Goal: Task Accomplishment & Management: Use online tool/utility

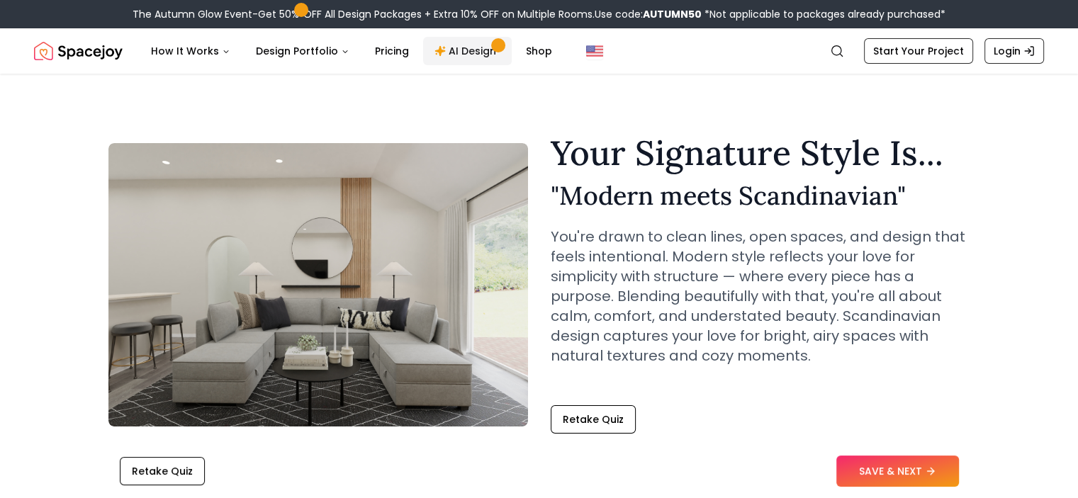
click at [435, 41] on link "AI Design" at bounding box center [467, 51] width 89 height 28
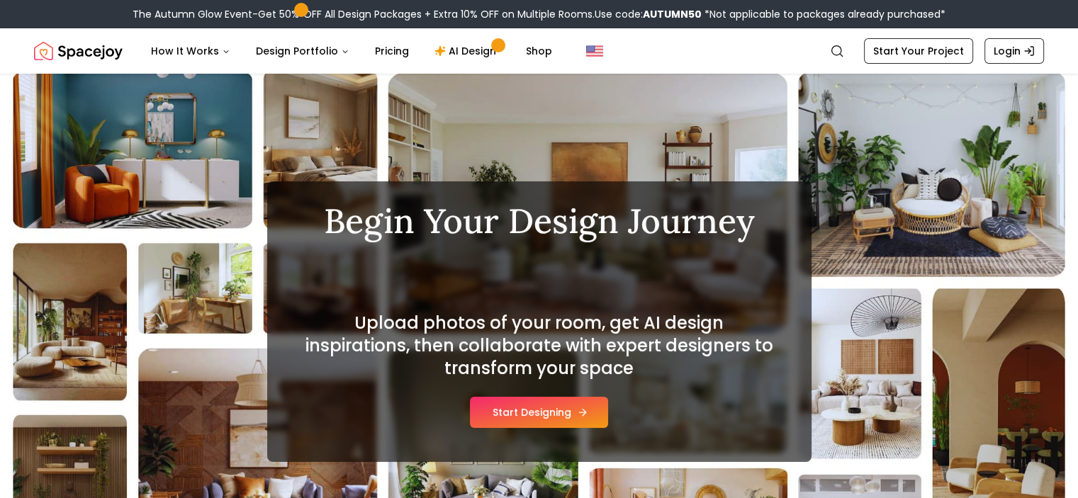
click at [492, 408] on button "Start Designing" at bounding box center [539, 412] width 138 height 31
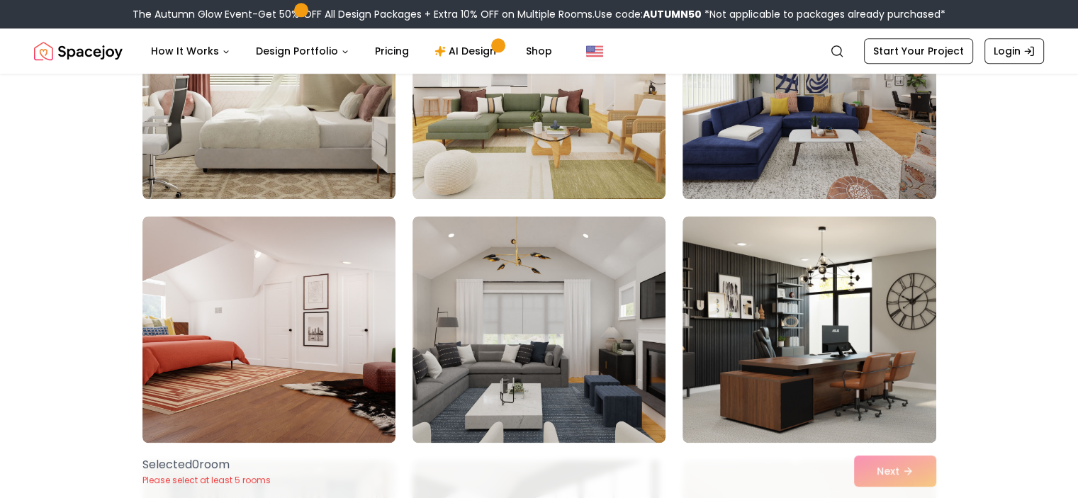
scroll to position [1698, 0]
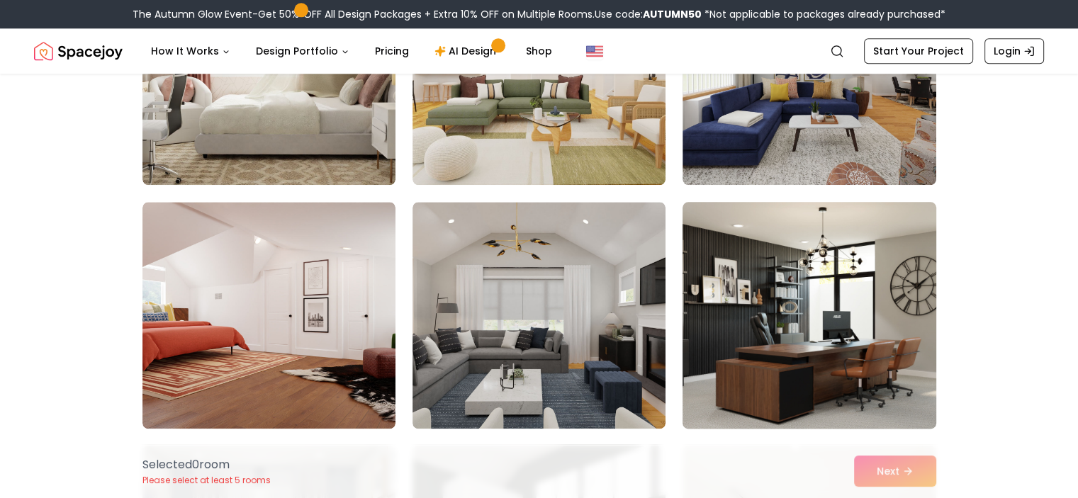
click at [857, 268] on img at bounding box center [809, 315] width 266 height 238
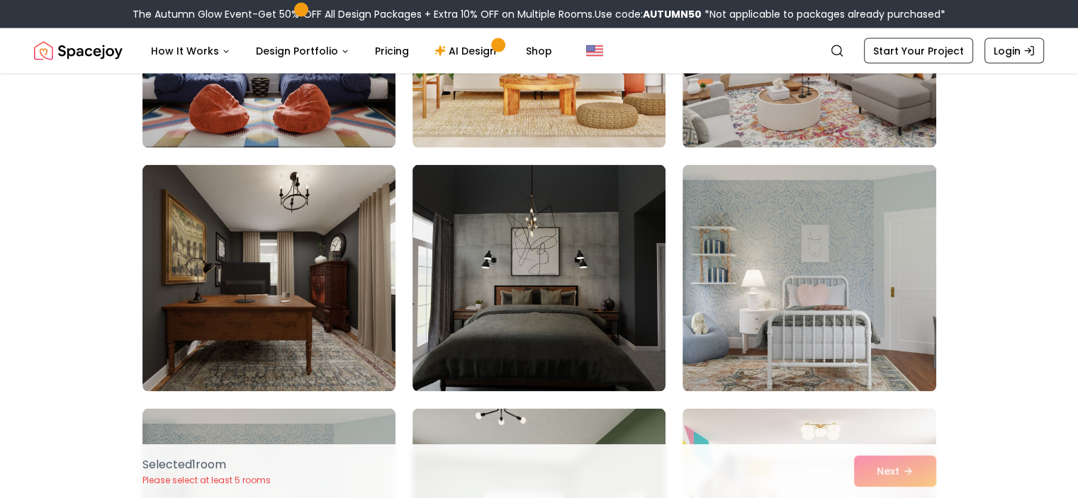
scroll to position [2974, 0]
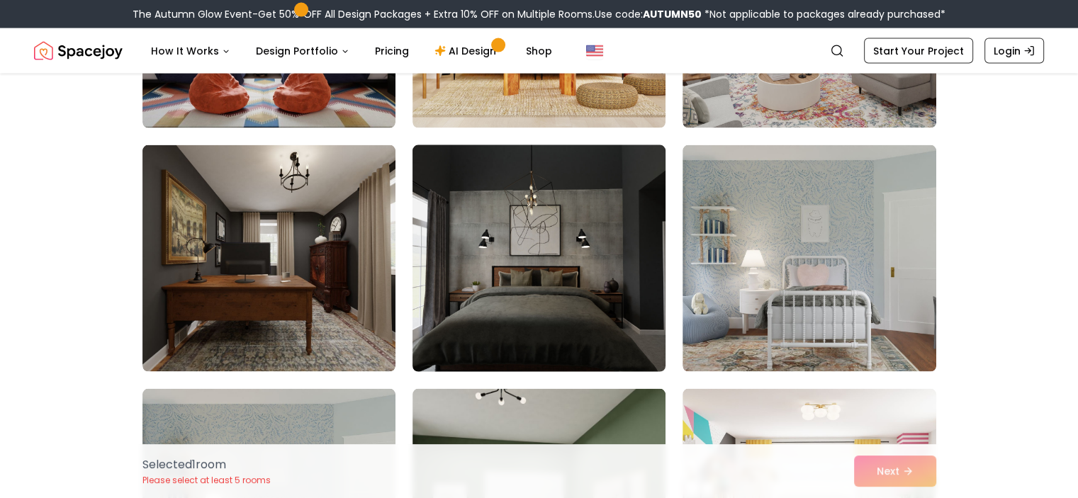
click at [617, 243] on img at bounding box center [539, 259] width 266 height 238
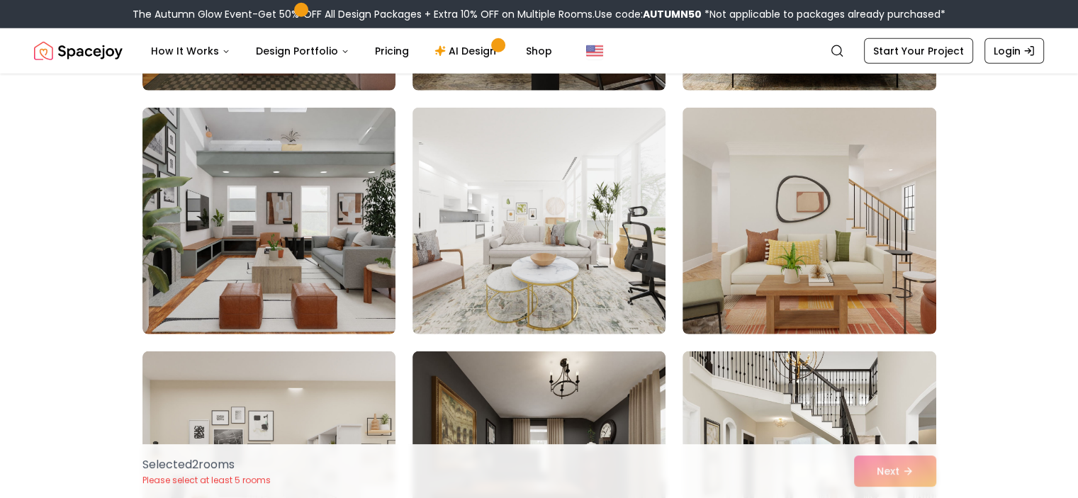
scroll to position [3989, 0]
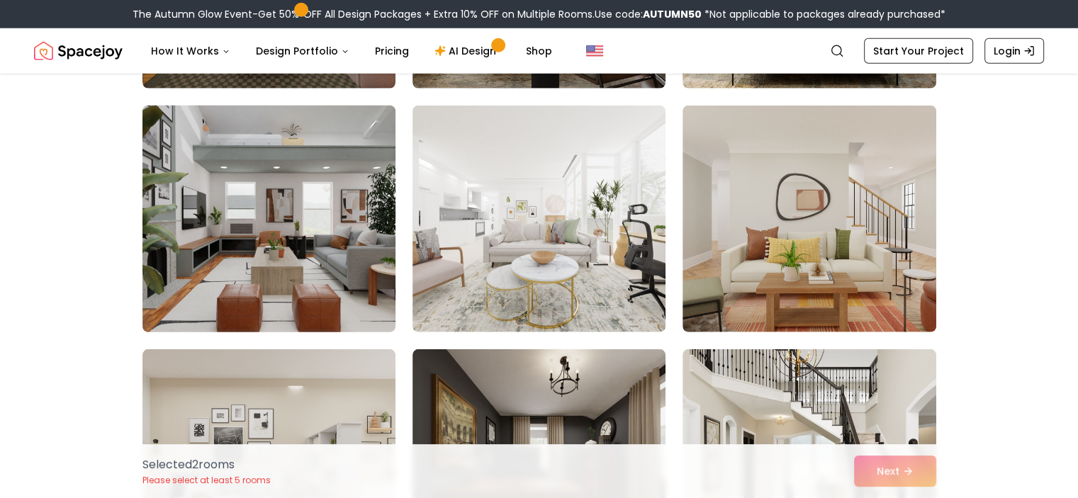
click at [332, 198] on img at bounding box center [269, 219] width 266 height 238
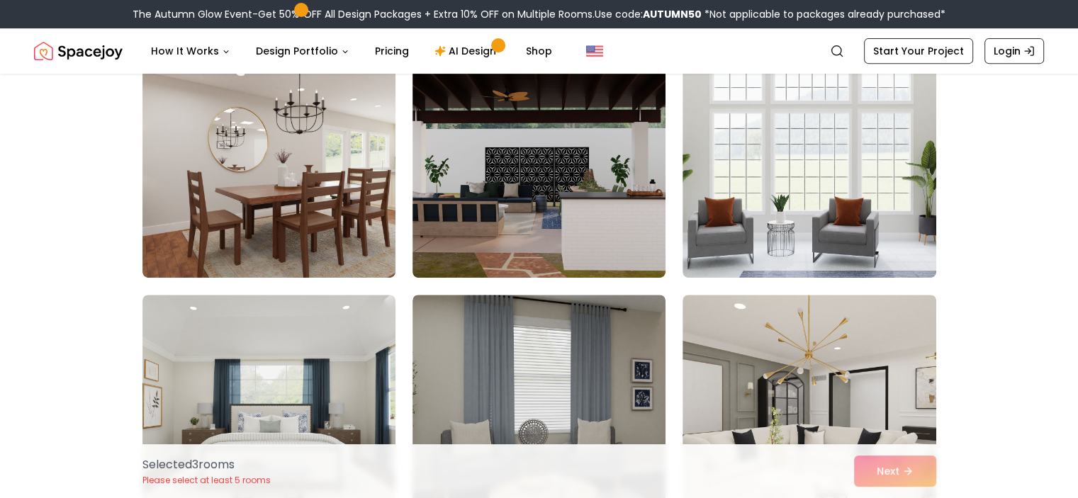
scroll to position [439, 0]
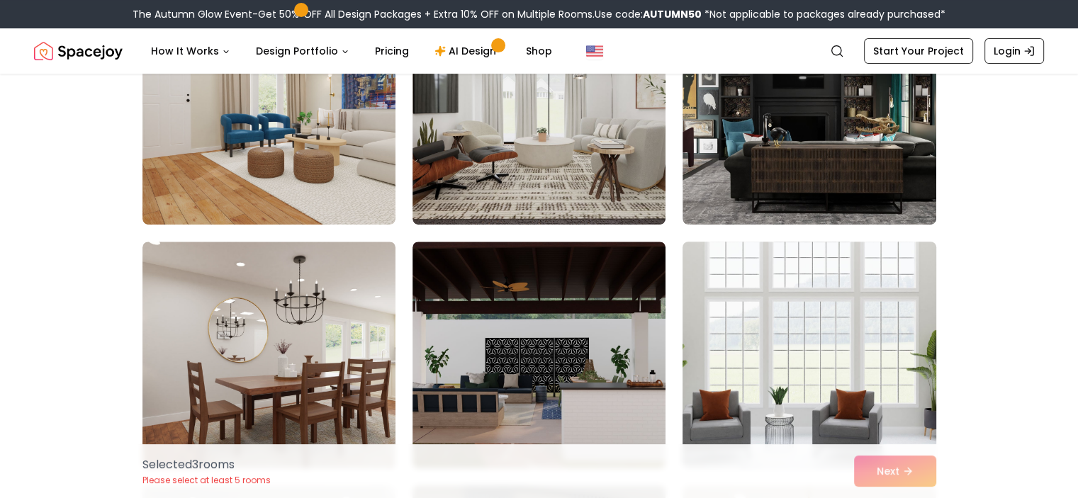
click at [858, 283] on img at bounding box center [809, 355] width 266 height 238
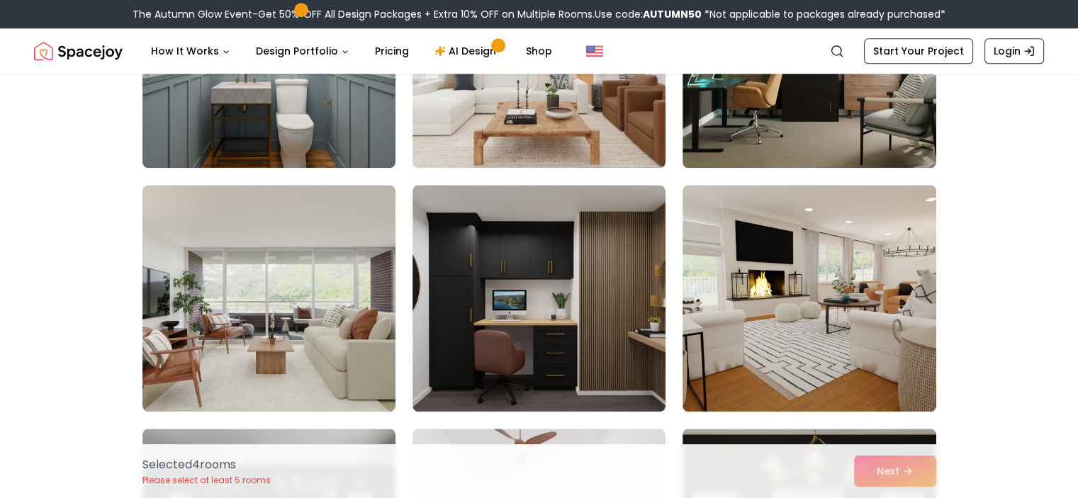
scroll to position [6836, 0]
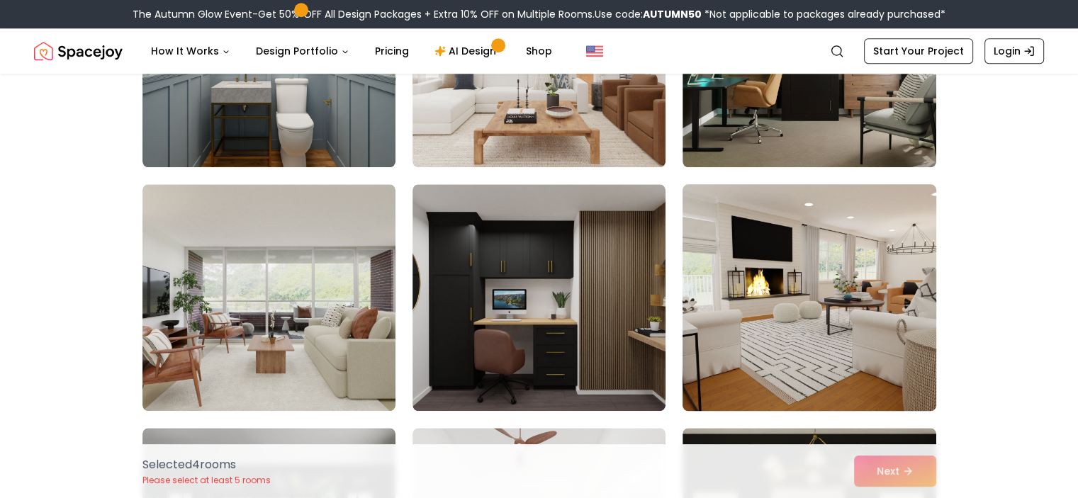
click at [891, 243] on img at bounding box center [809, 298] width 266 height 238
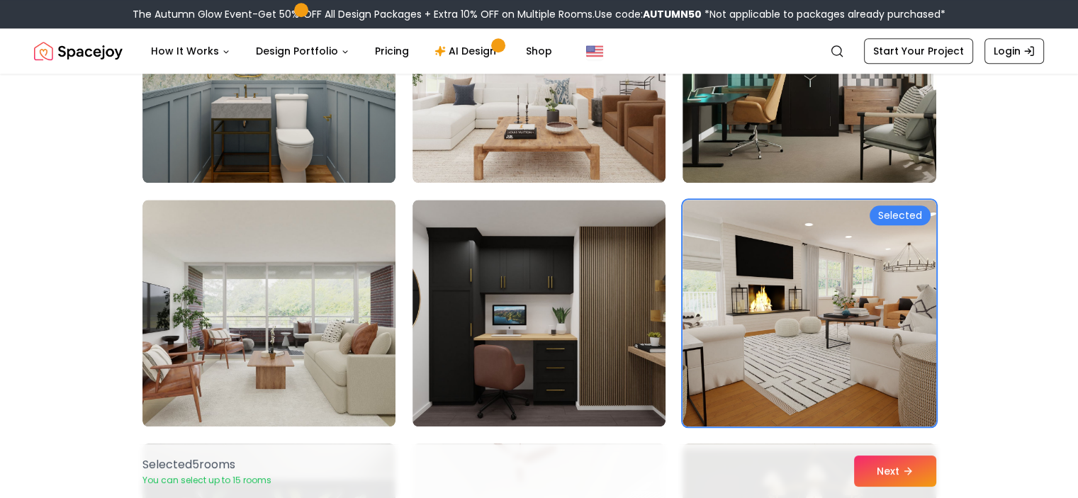
scroll to position [6822, 0]
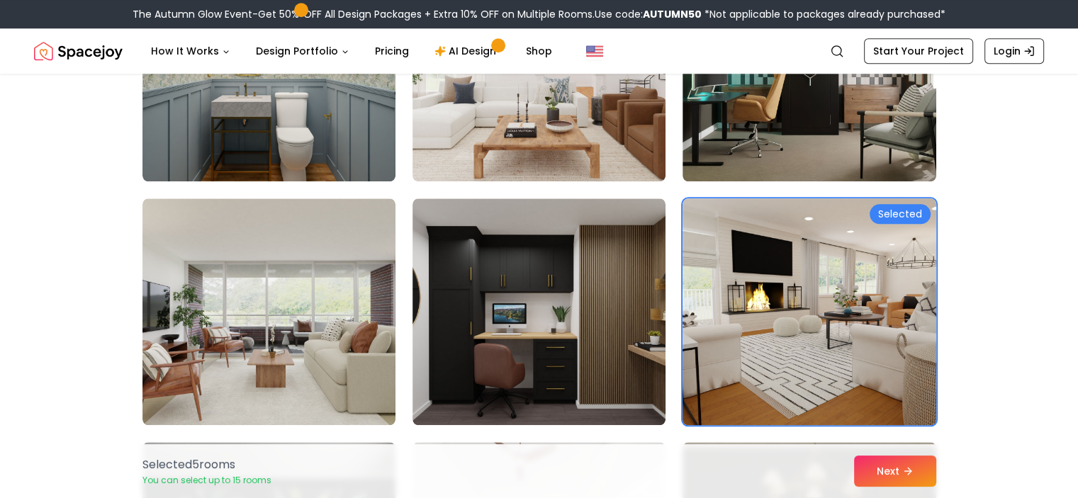
click at [871, 264] on img at bounding box center [809, 312] width 266 height 238
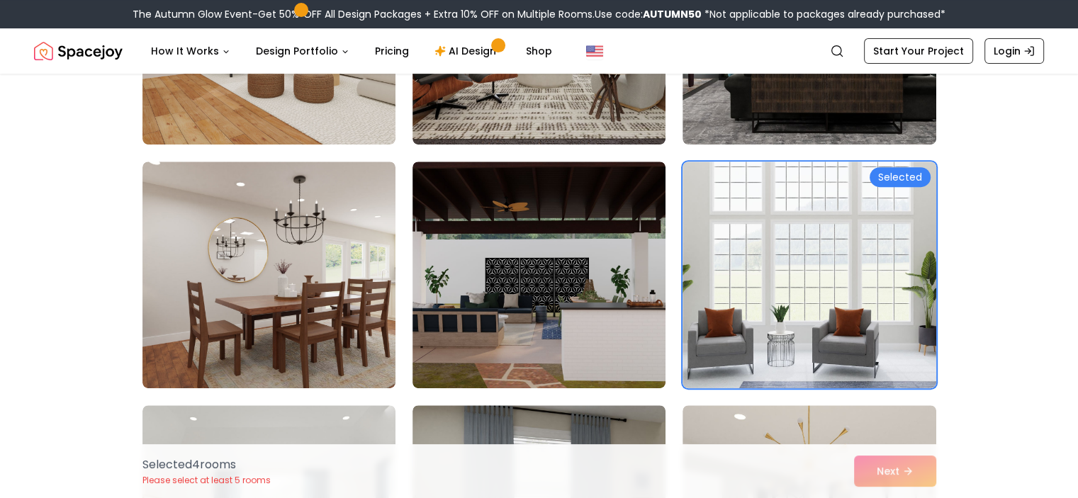
scroll to position [502, 0]
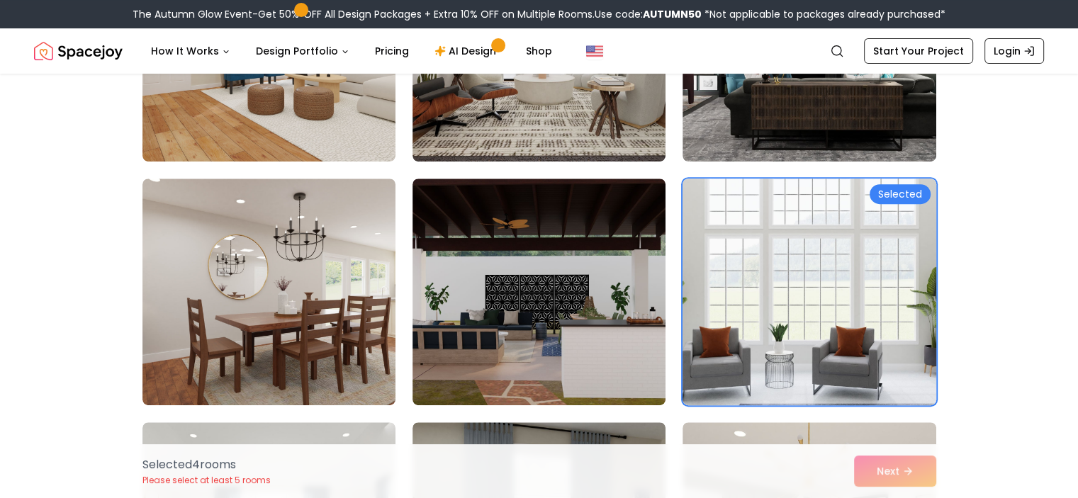
click at [899, 254] on img at bounding box center [809, 292] width 266 height 238
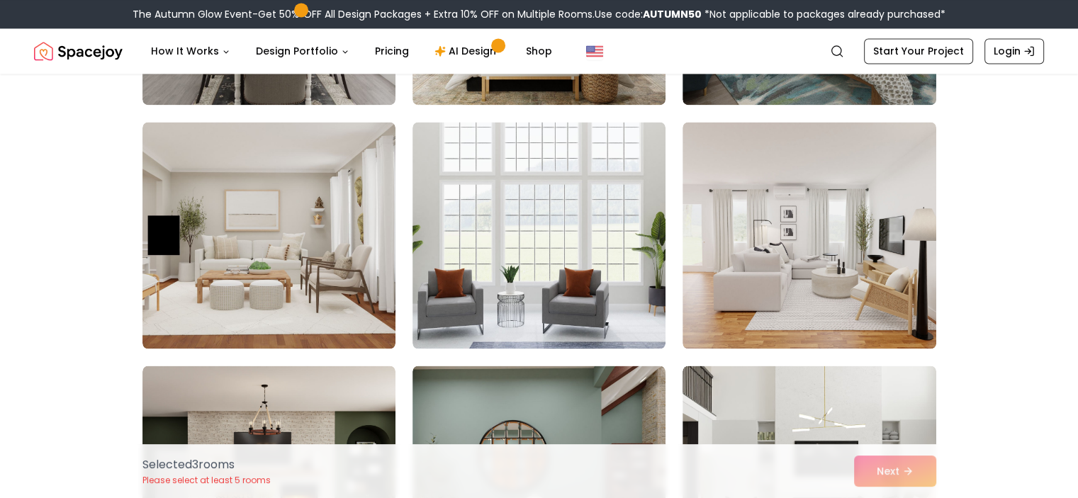
scroll to position [7709, 0]
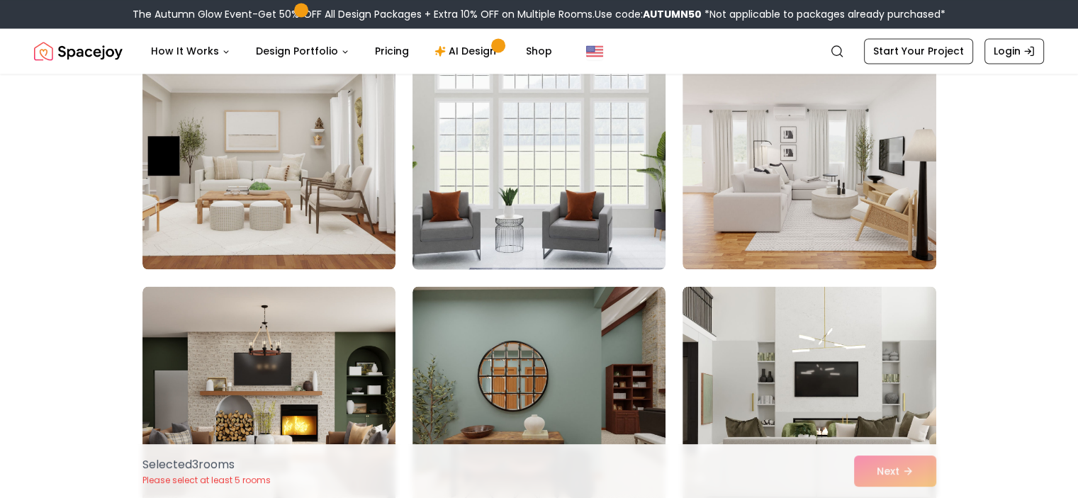
click at [590, 186] on img at bounding box center [539, 156] width 266 height 238
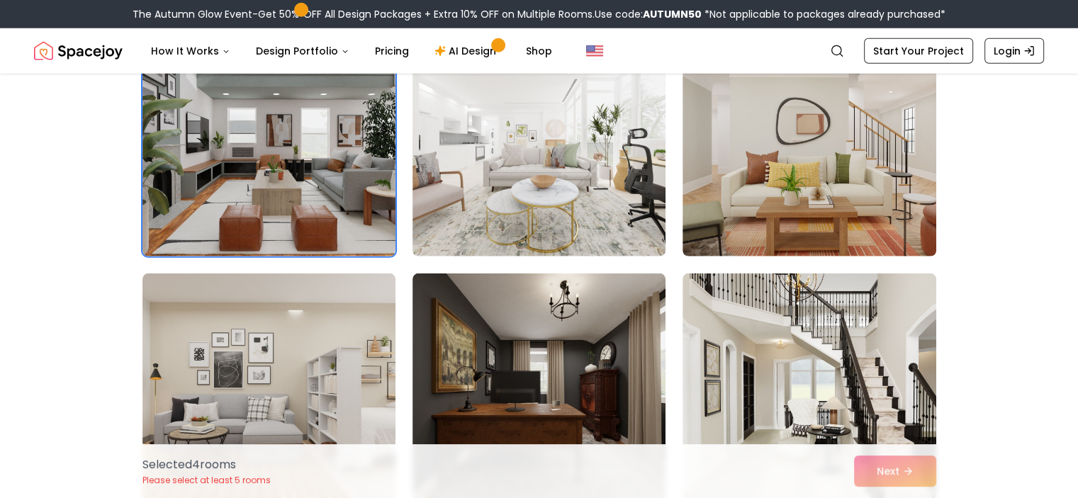
scroll to position [4069, 0]
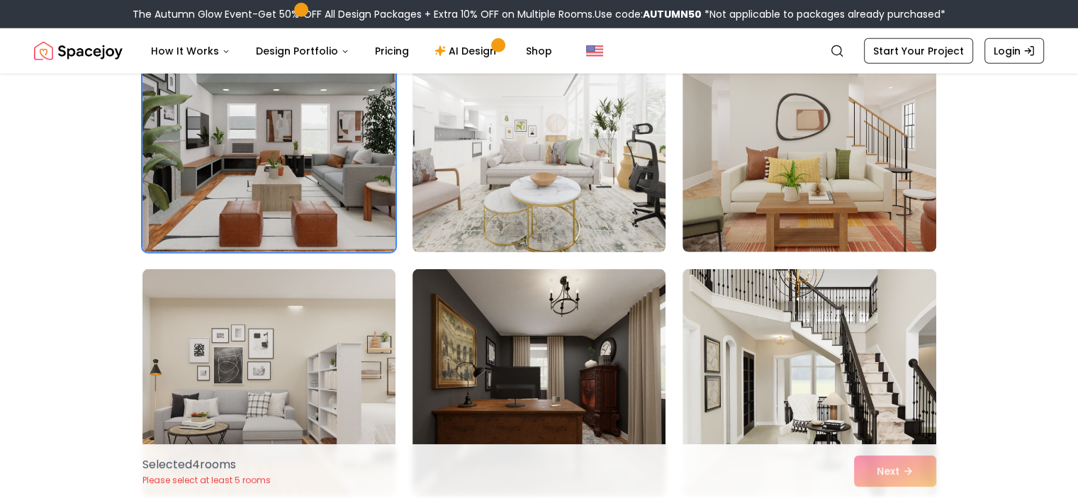
click at [579, 157] on img at bounding box center [539, 139] width 266 height 238
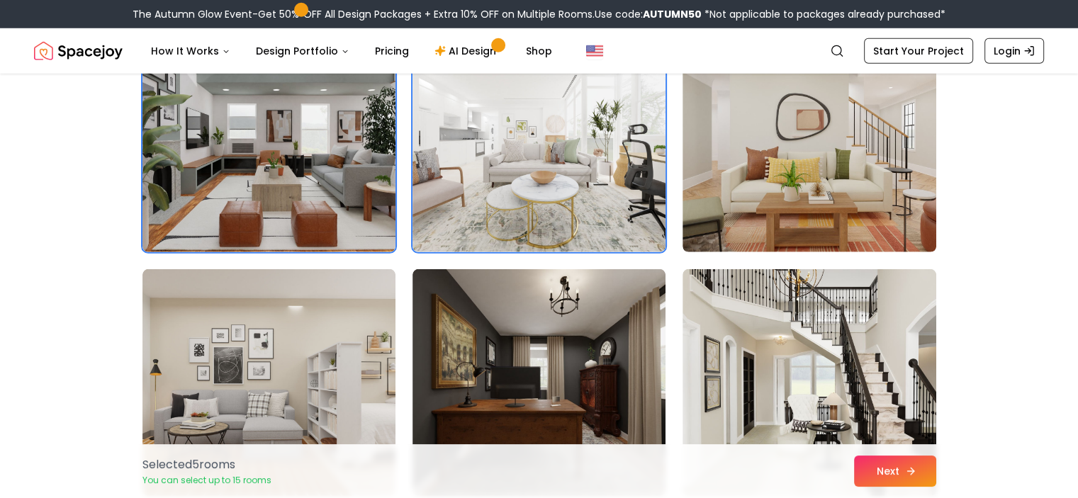
click at [895, 468] on button "Next" at bounding box center [895, 471] width 82 height 31
